Goal: Book appointment/travel/reservation

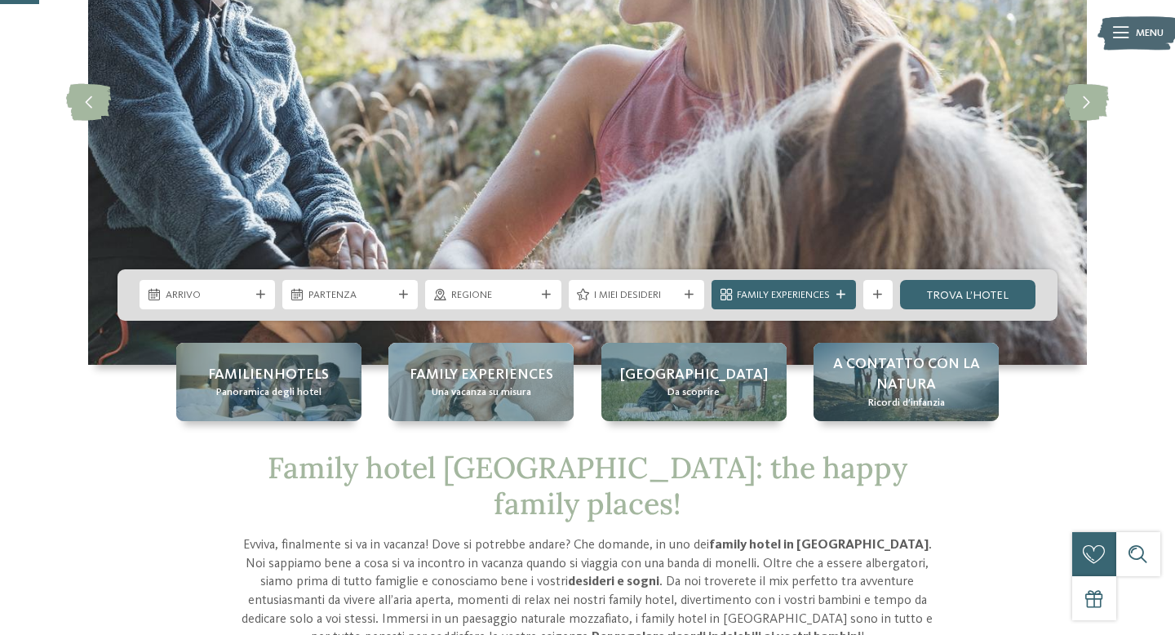
scroll to position [264, 0]
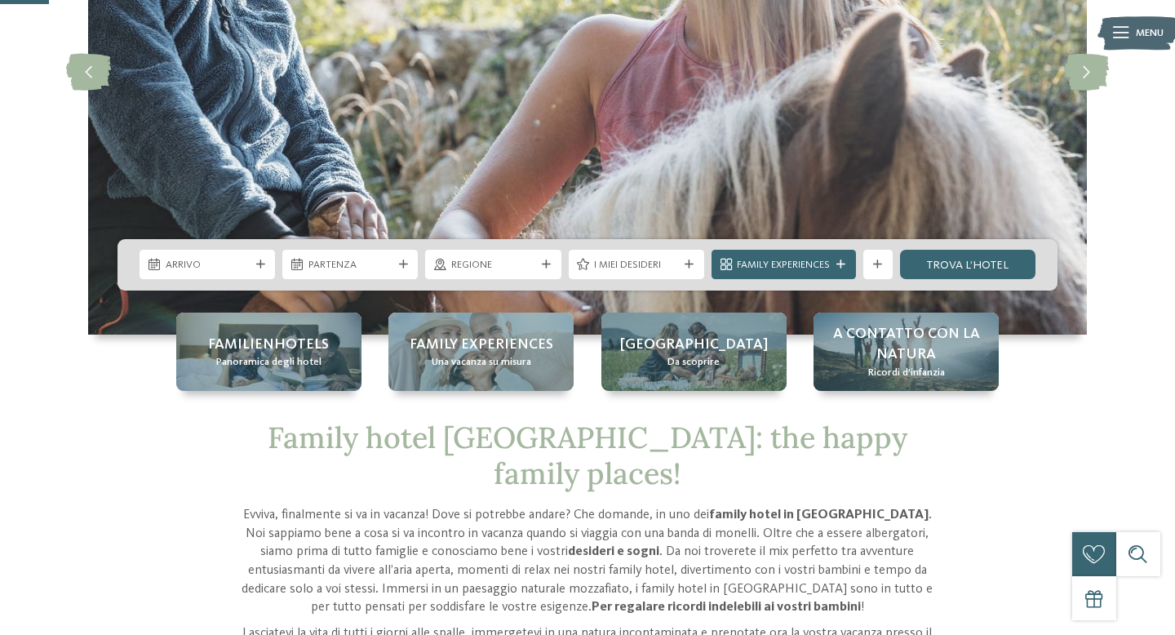
click at [259, 268] on icon at bounding box center [260, 264] width 9 height 9
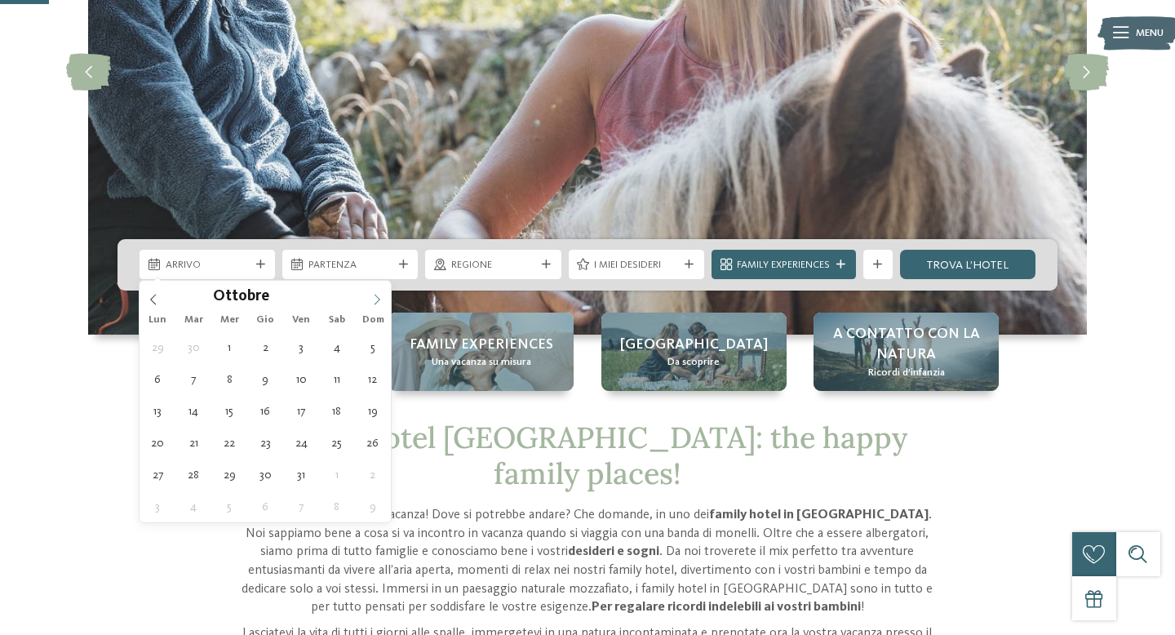
click at [384, 307] on span at bounding box center [377, 295] width 28 height 28
click at [384, 309] on div "Lun Mar Mer Gio Ven Sab Dom" at bounding box center [265, 319] width 251 height 23
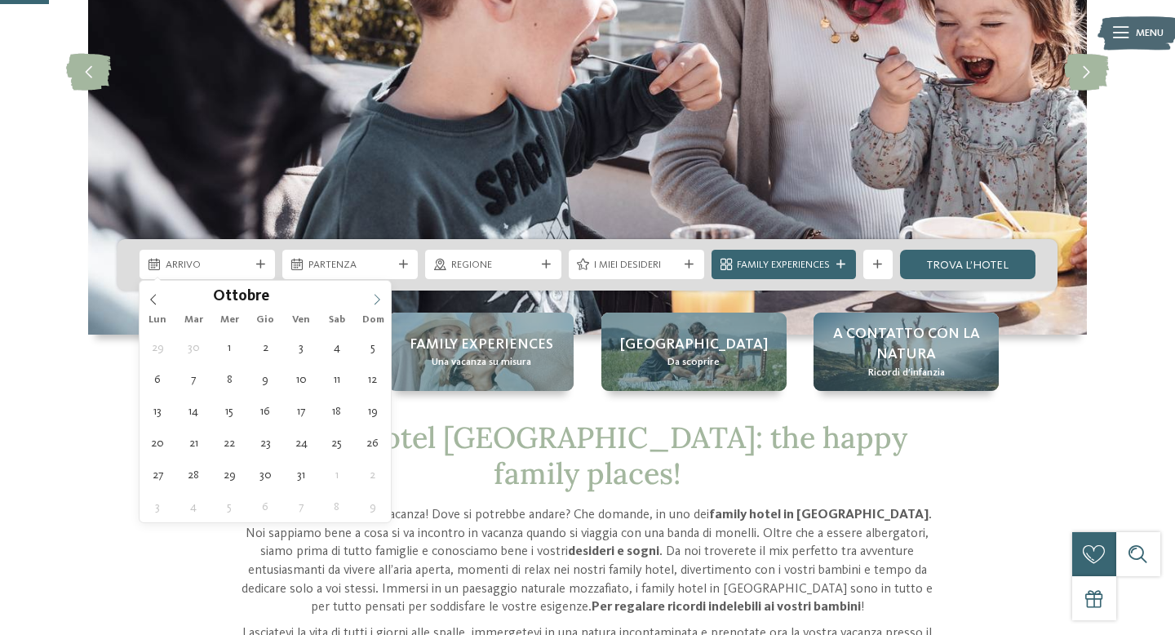
click at [379, 301] on icon at bounding box center [376, 299] width 11 height 11
type div "30.12.2025"
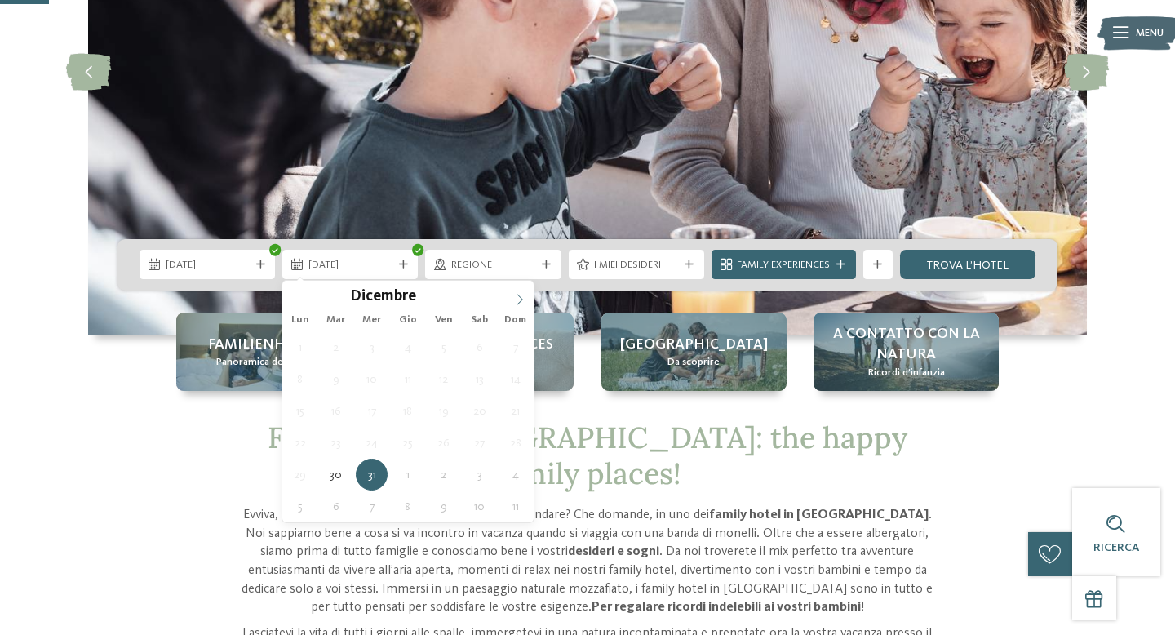
type input "****"
click at [517, 298] on icon at bounding box center [519, 299] width 11 height 11
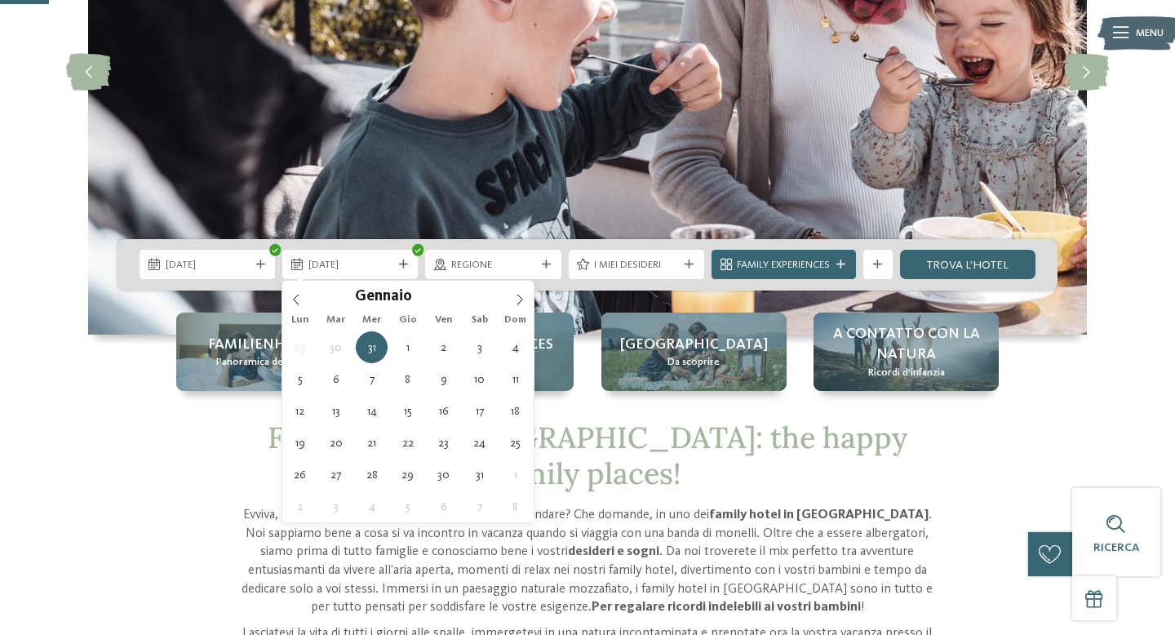
type div "01.01.2026"
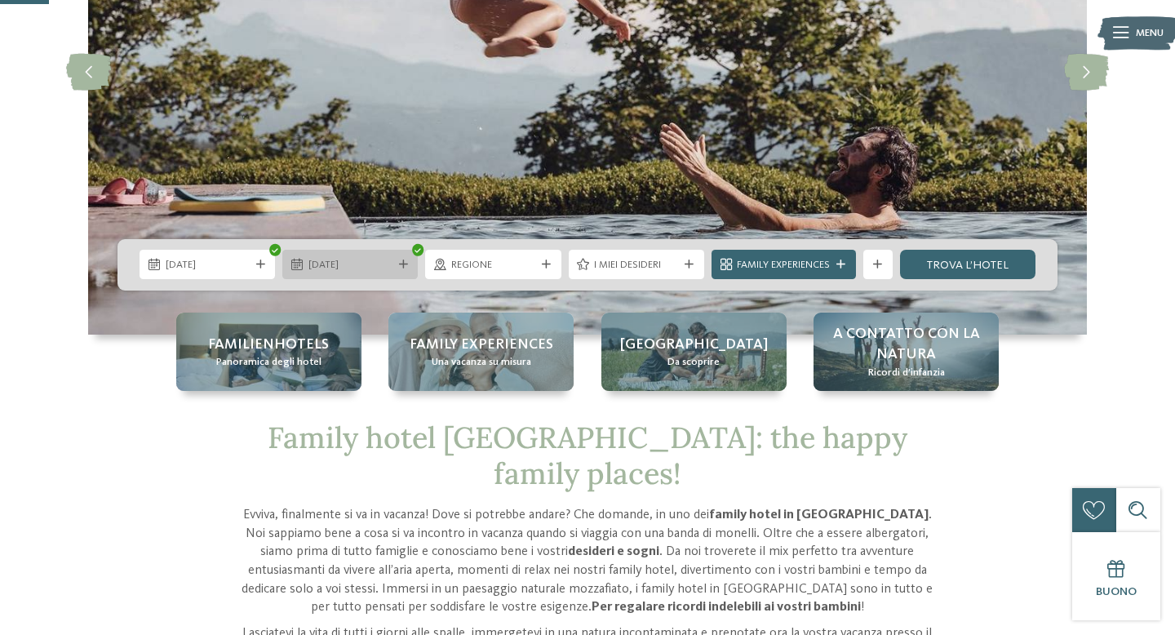
click at [403, 265] on icon at bounding box center [403, 264] width 9 height 9
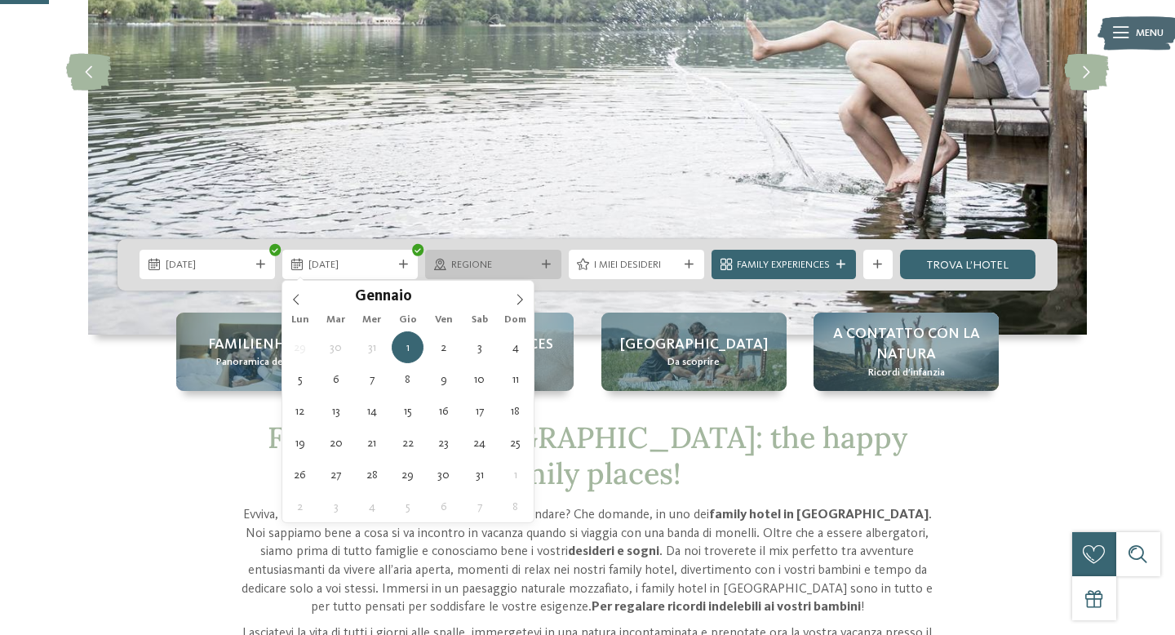
click at [469, 267] on span "Regione" at bounding box center [493, 265] width 84 height 15
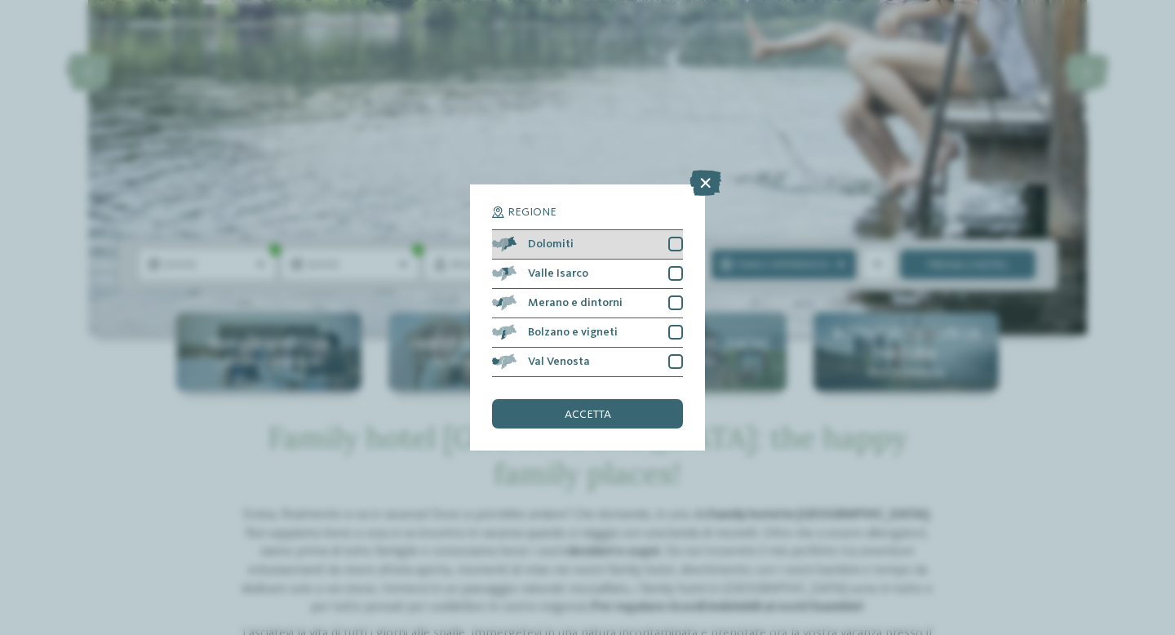
click at [676, 243] on div at bounding box center [675, 244] width 15 height 15
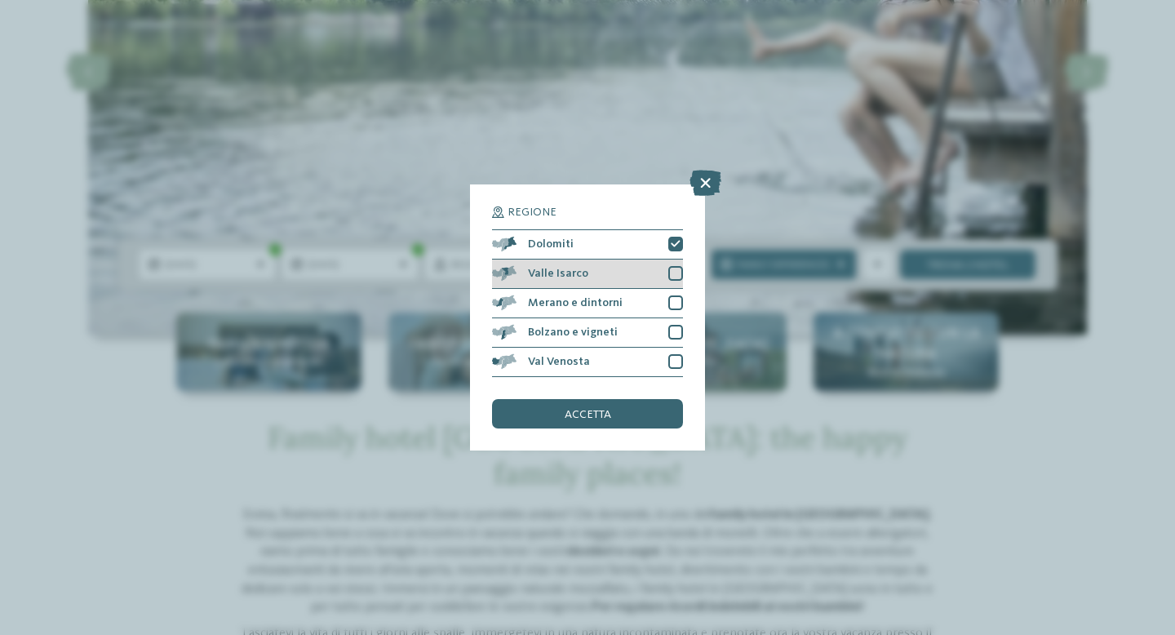
click at [674, 264] on div "Valle Isarco" at bounding box center [587, 273] width 191 height 29
click at [675, 298] on div at bounding box center [675, 302] width 15 height 15
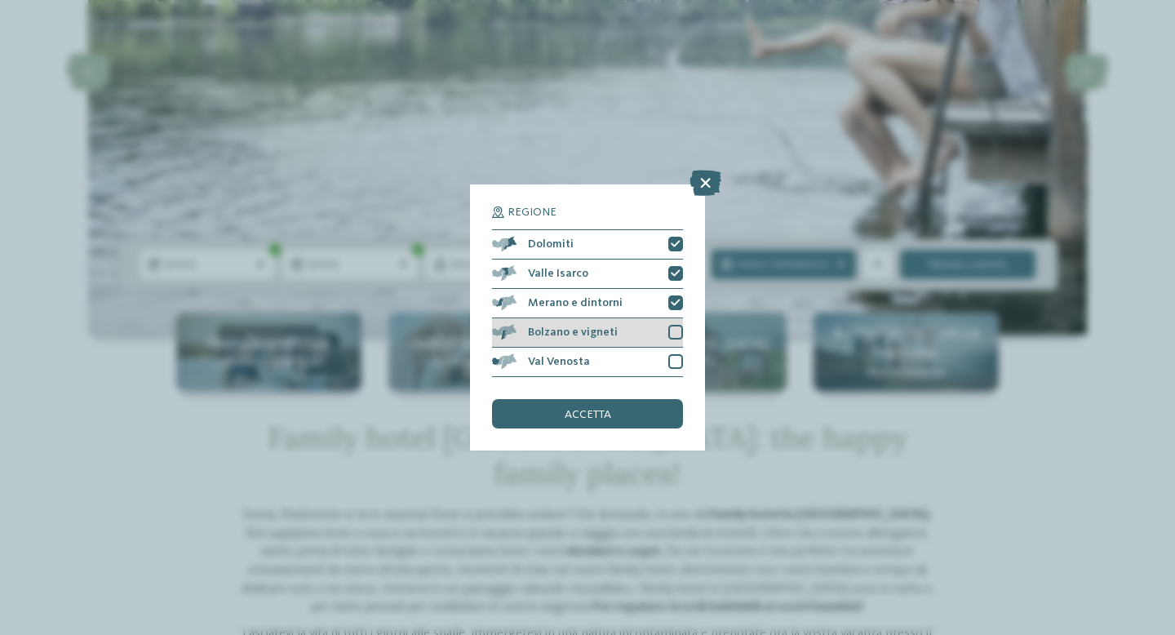
click at [674, 327] on div at bounding box center [675, 332] width 15 height 15
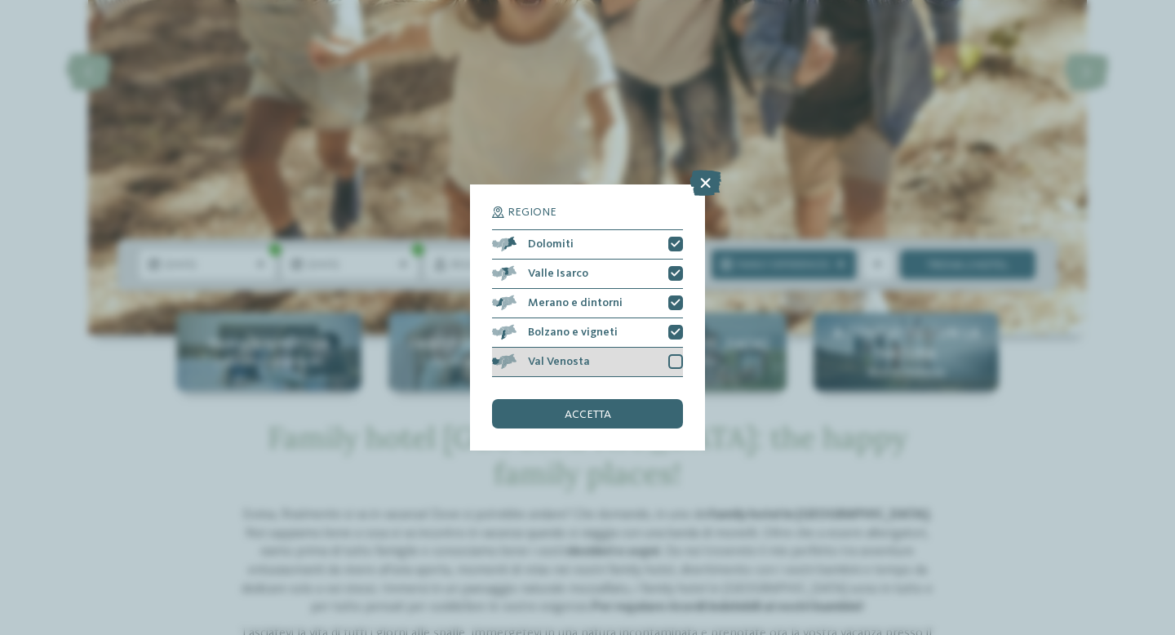
click at [671, 353] on div "Val Venosta" at bounding box center [587, 362] width 191 height 29
click at [621, 415] on div "accetta" at bounding box center [587, 413] width 191 height 29
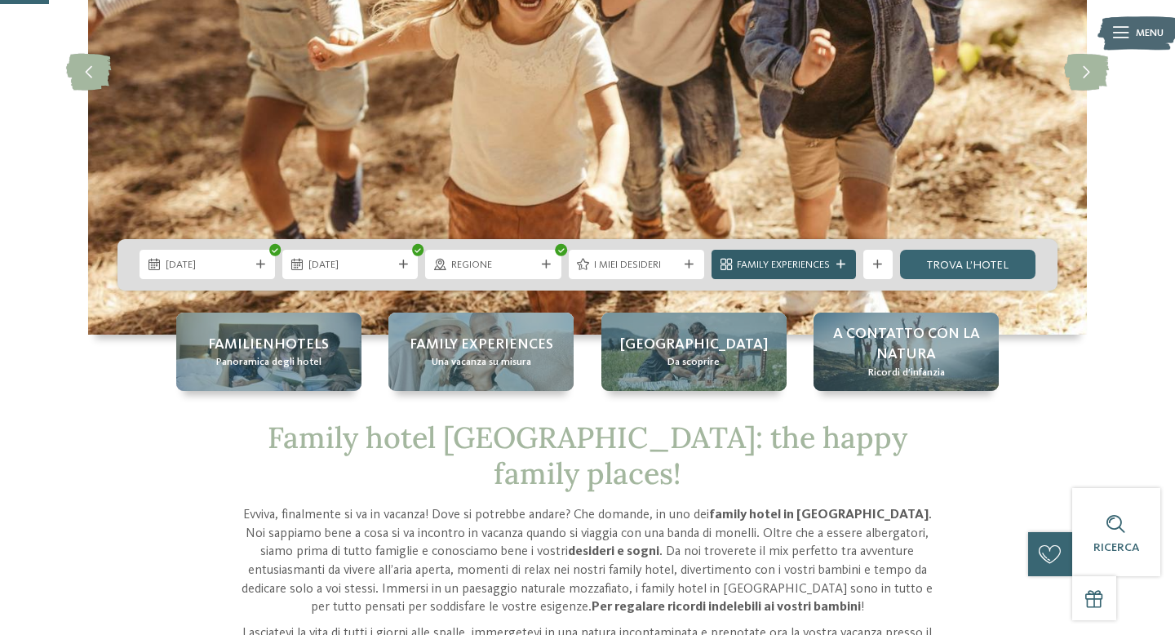
click at [786, 268] on span "Family Experiences" at bounding box center [783, 265] width 93 height 15
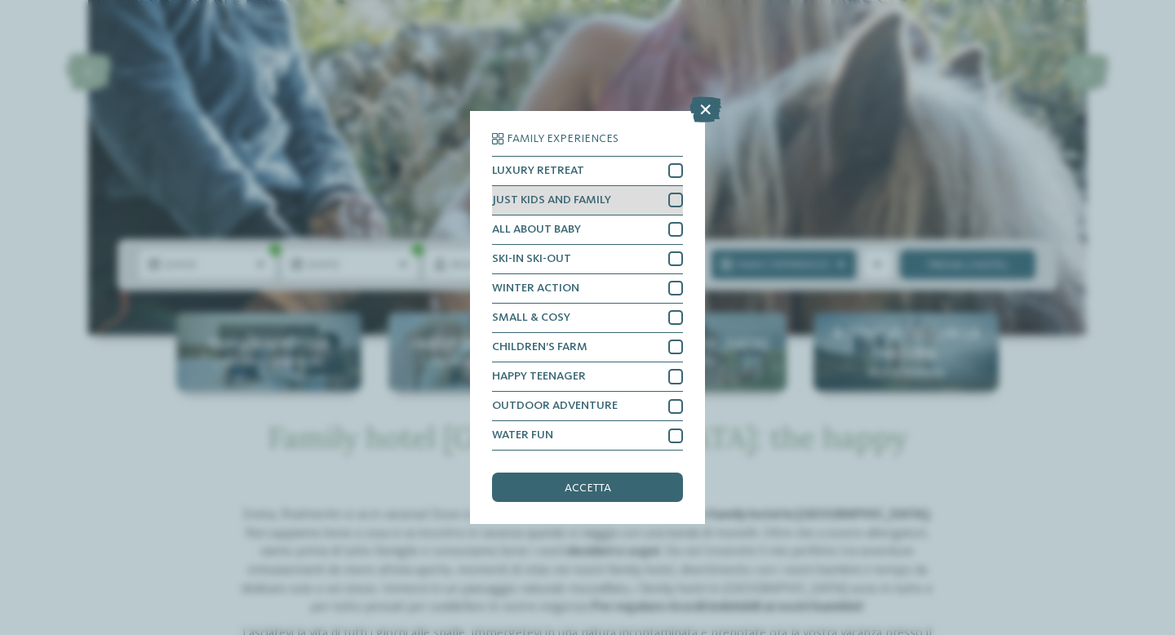
click at [671, 199] on div at bounding box center [675, 200] width 15 height 15
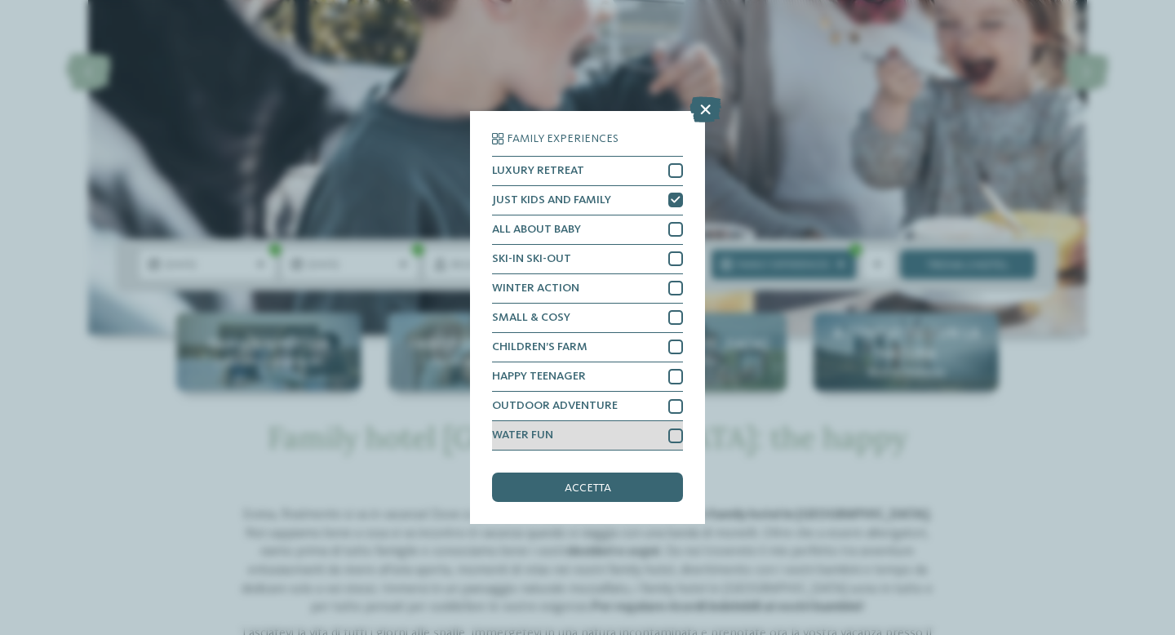
click at [676, 433] on div at bounding box center [675, 435] width 15 height 15
click at [601, 492] on span "accetta" at bounding box center [588, 487] width 47 height 11
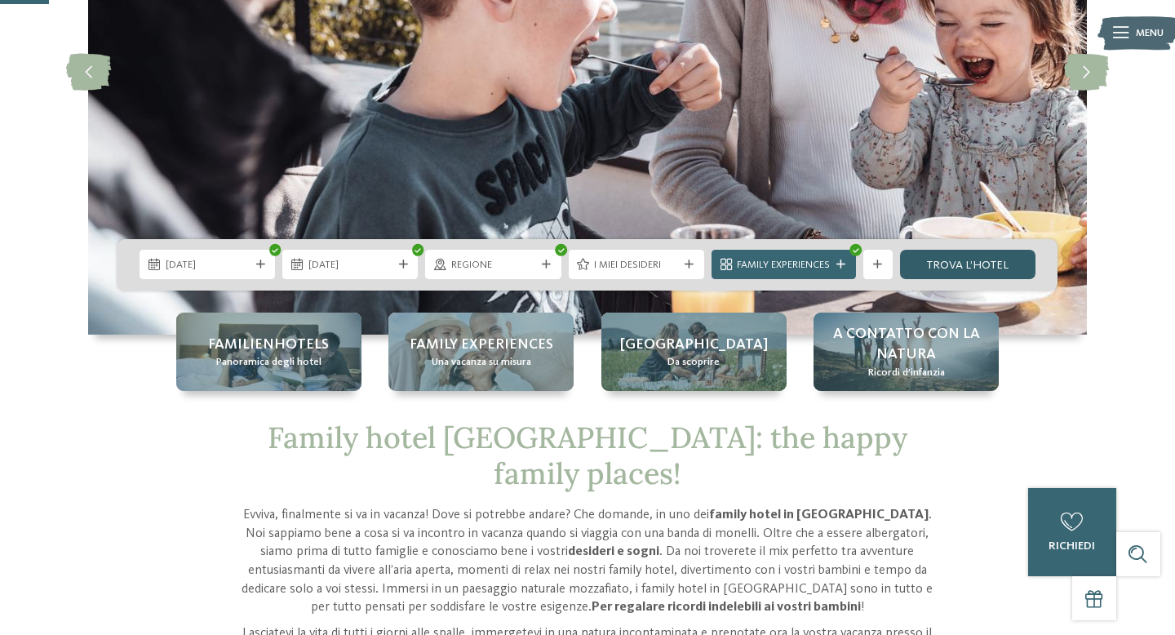
click at [979, 259] on link "trova l’hotel" at bounding box center [967, 264] width 135 height 29
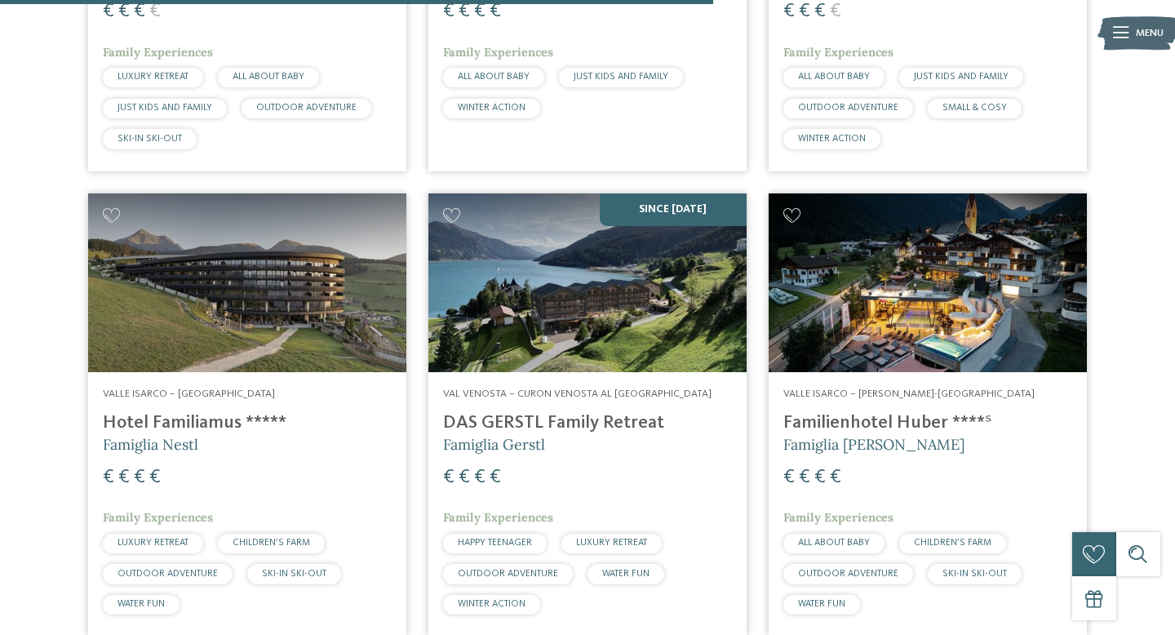
scroll to position [1382, 0]
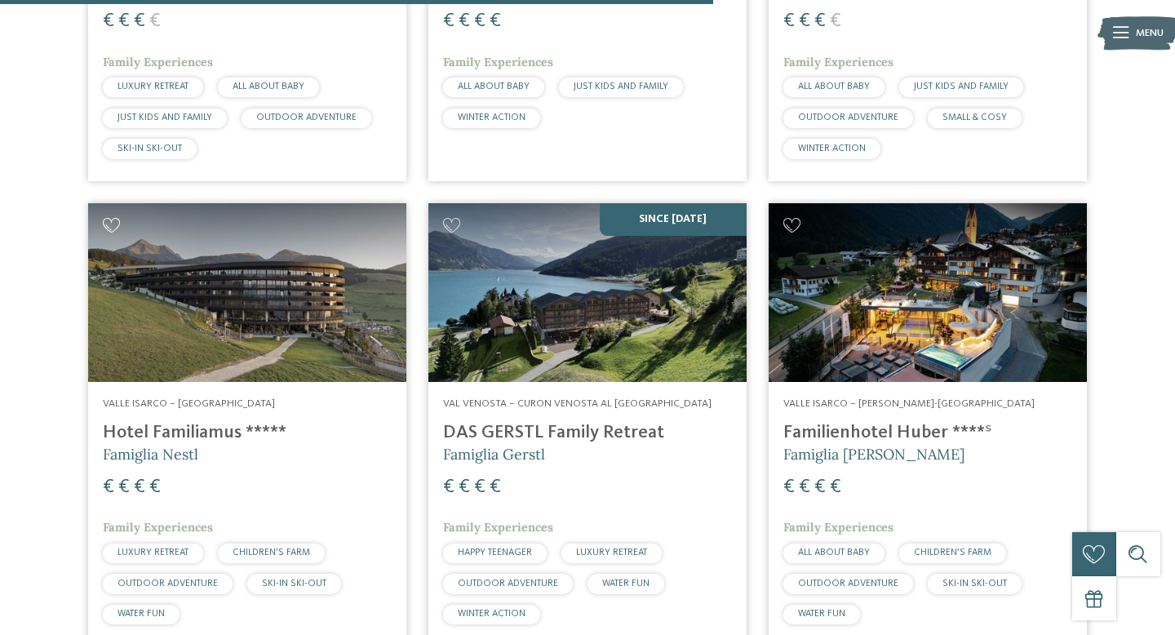
click at [113, 225] on icon at bounding box center [112, 225] width 18 height 15
click at [787, 225] on icon at bounding box center [792, 225] width 18 height 15
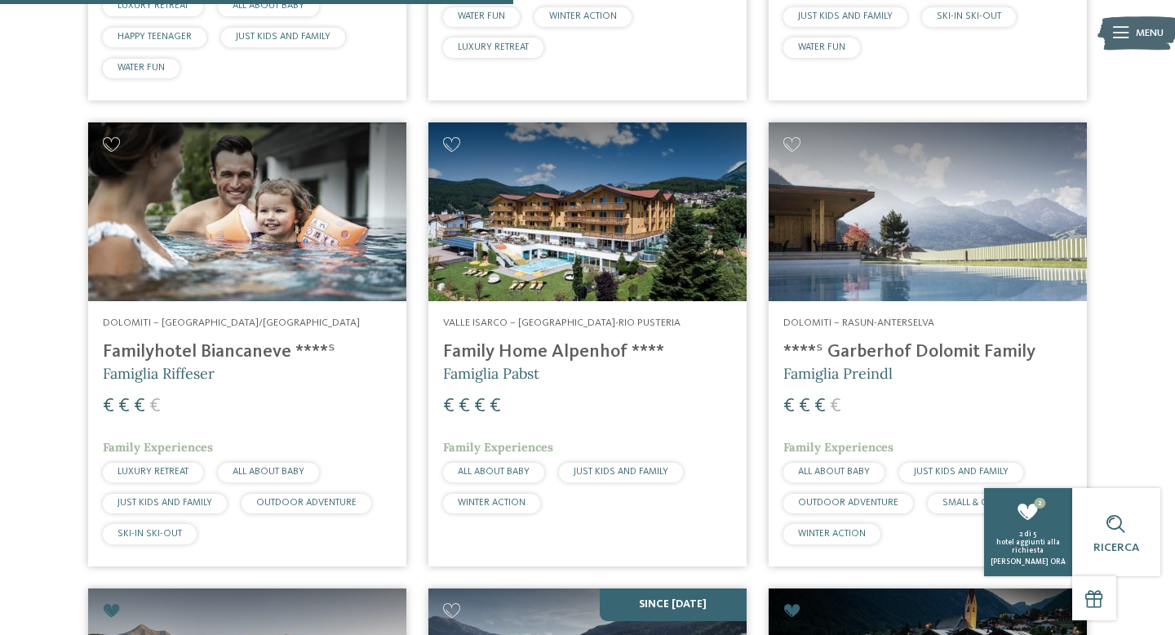
scroll to position [993, 0]
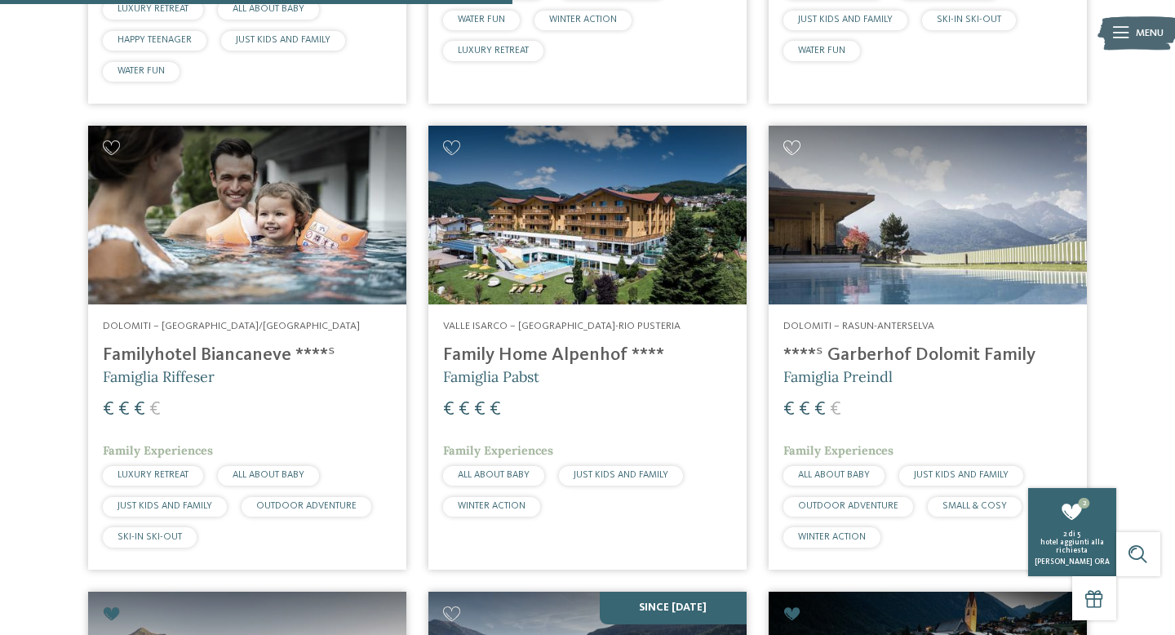
click at [792, 145] on icon at bounding box center [792, 147] width 18 height 15
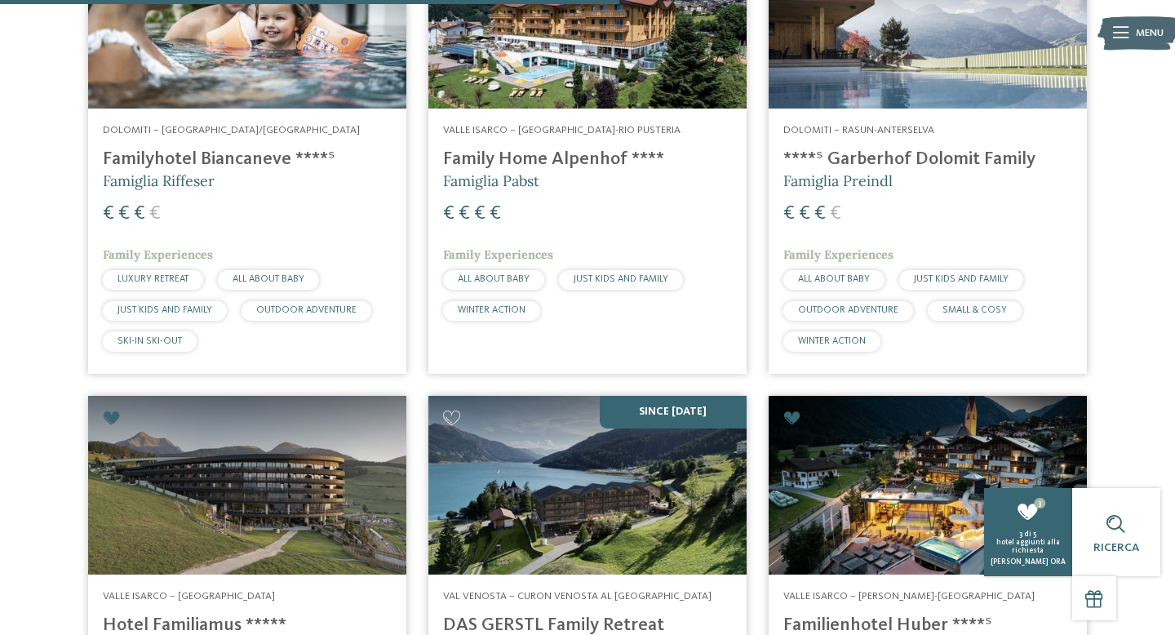
scroll to position [1185, 0]
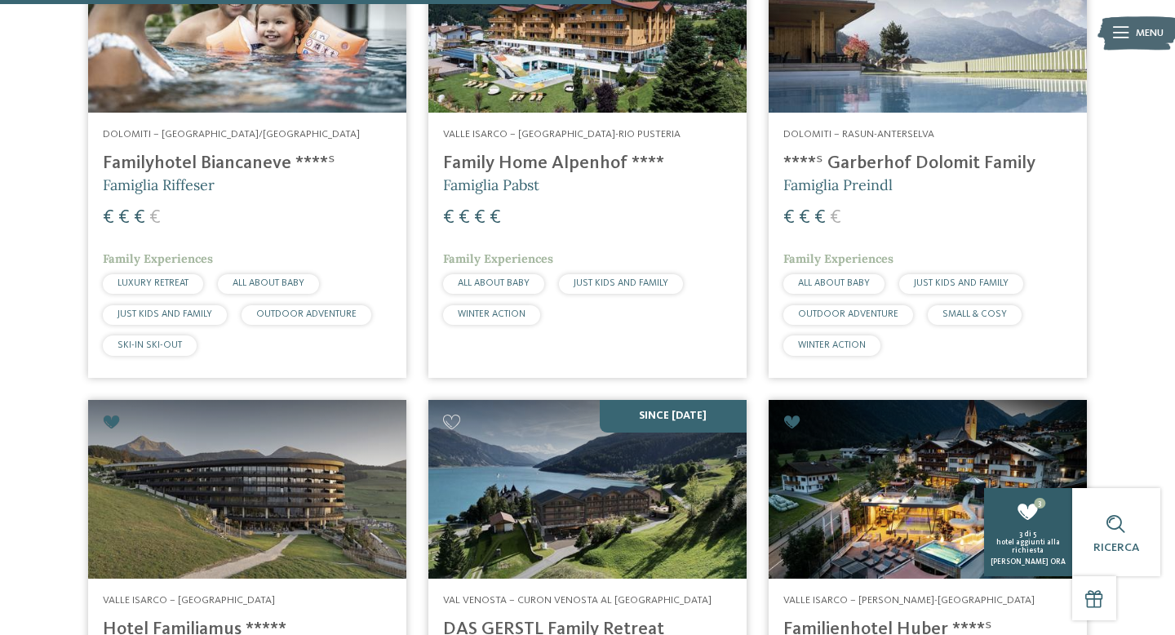
click at [1036, 539] on span "hotel aggiunti alla richiesta" at bounding box center [1028, 547] width 64 height 16
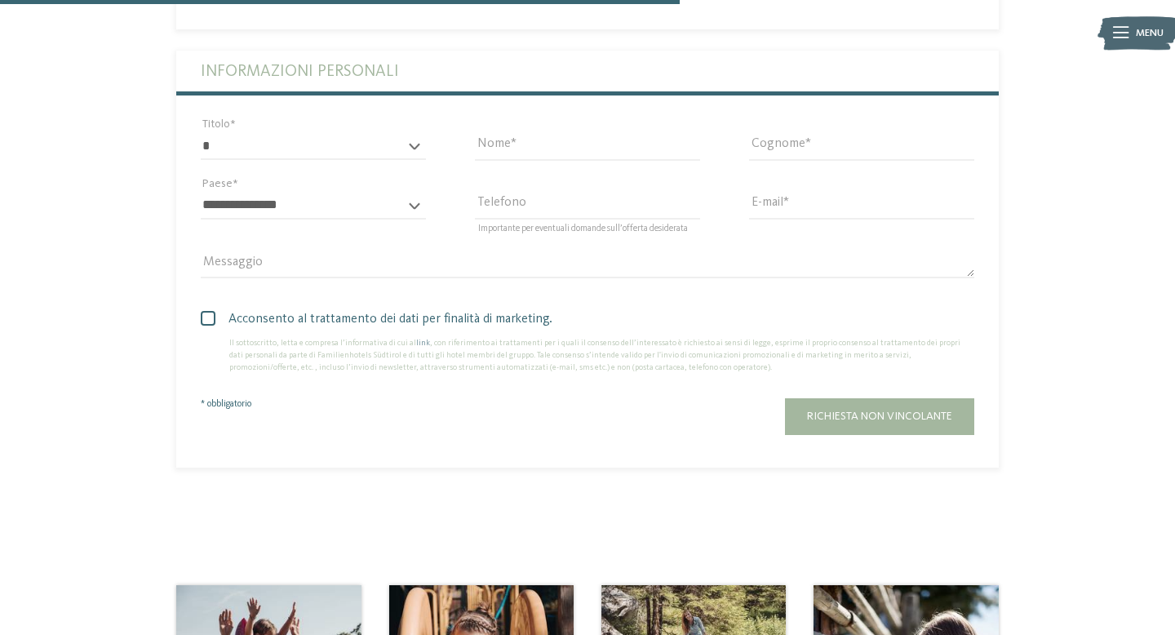
scroll to position [842, 0]
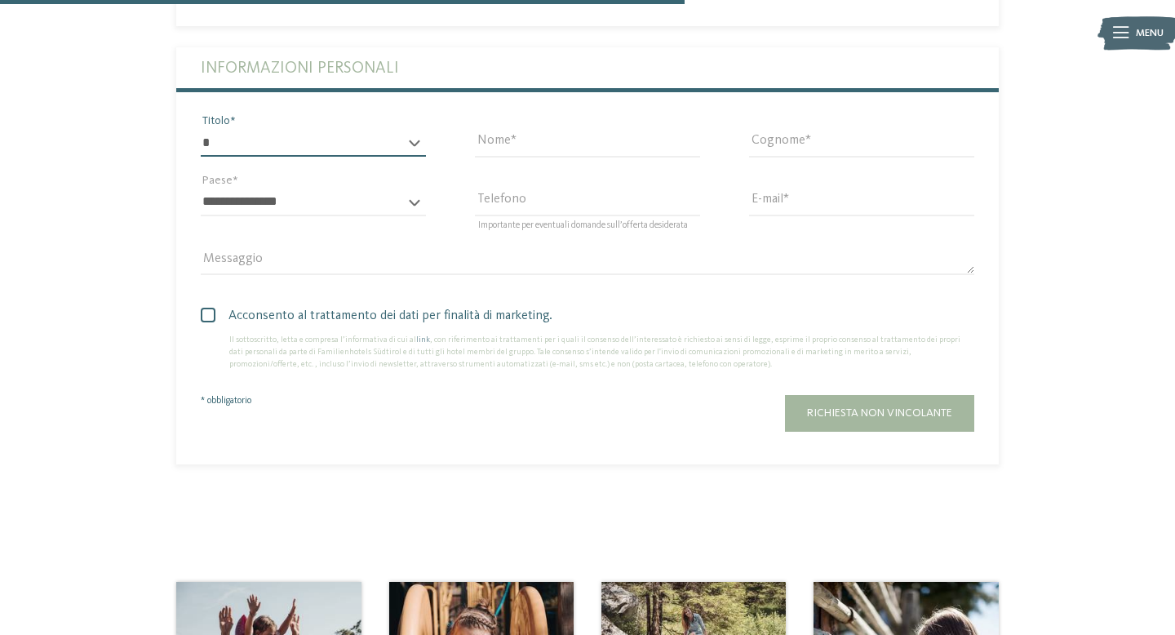
click at [392, 129] on select "* ****** ******* ******** ******" at bounding box center [313, 143] width 225 height 28
select select "*"
click at [549, 129] on input "Nome" at bounding box center [587, 143] width 225 height 28
type input "*****"
type input "**********"
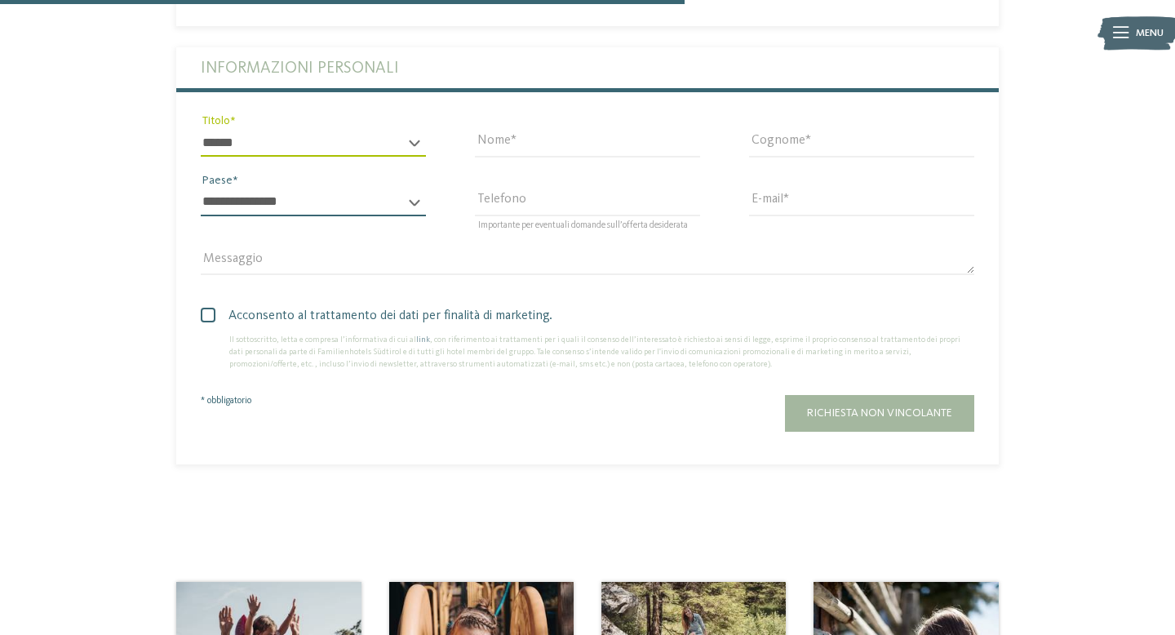
select select "**"
type input "**********"
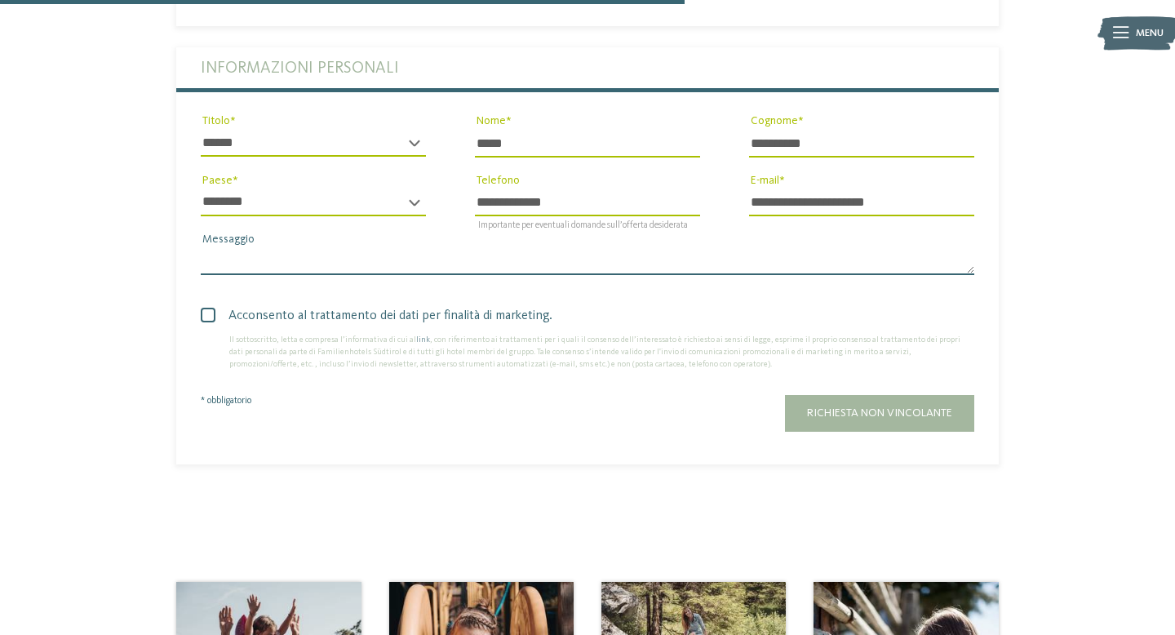
click at [259, 247] on textarea "Messaggio" at bounding box center [588, 261] width 774 height 28
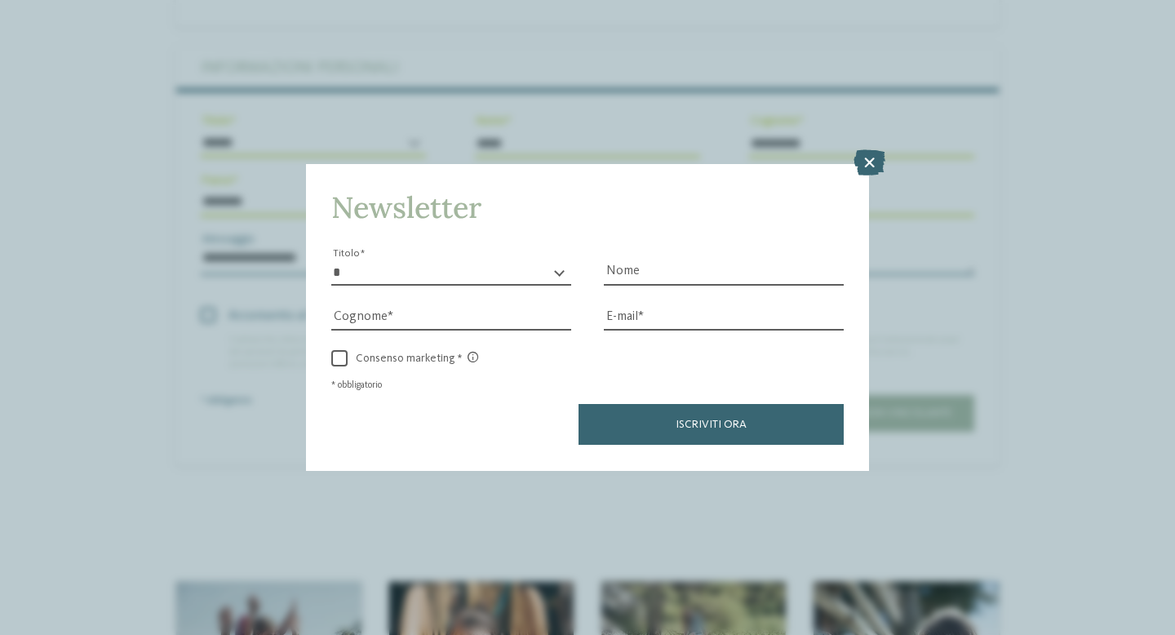
type textarea "**********"
click at [202, 419] on div "Newsletter * ****** ******* ******** ****** Titolo Nome Cognome Fax" at bounding box center [587, 317] width 1175 height 635
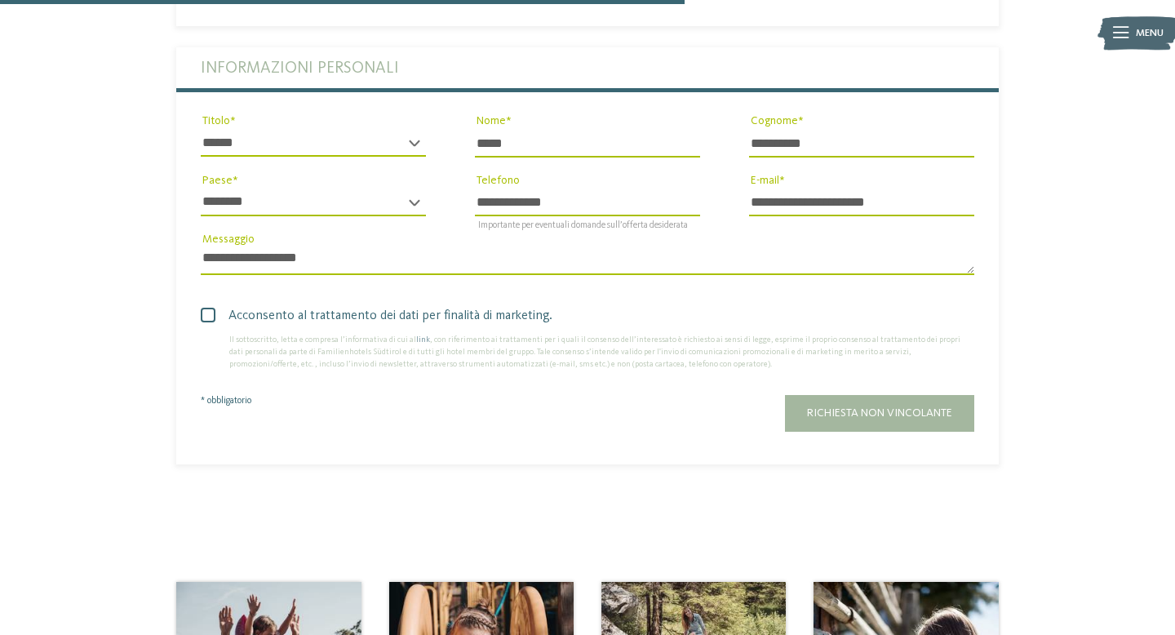
click at [205, 308] on span at bounding box center [208, 315] width 15 height 15
click at [868, 407] on span "Richiesta non vincolante" at bounding box center [879, 412] width 145 height 11
